Goal: Register for event/course

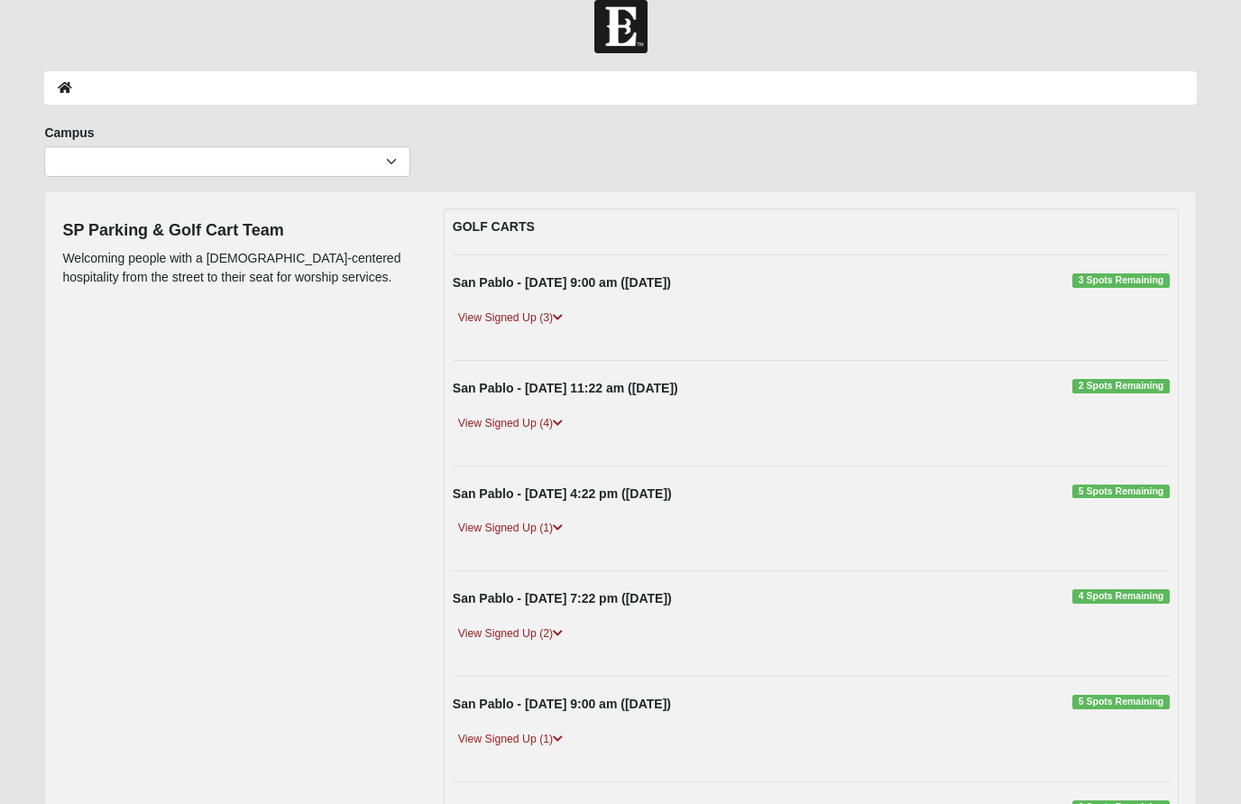
scroll to position [59, 0]
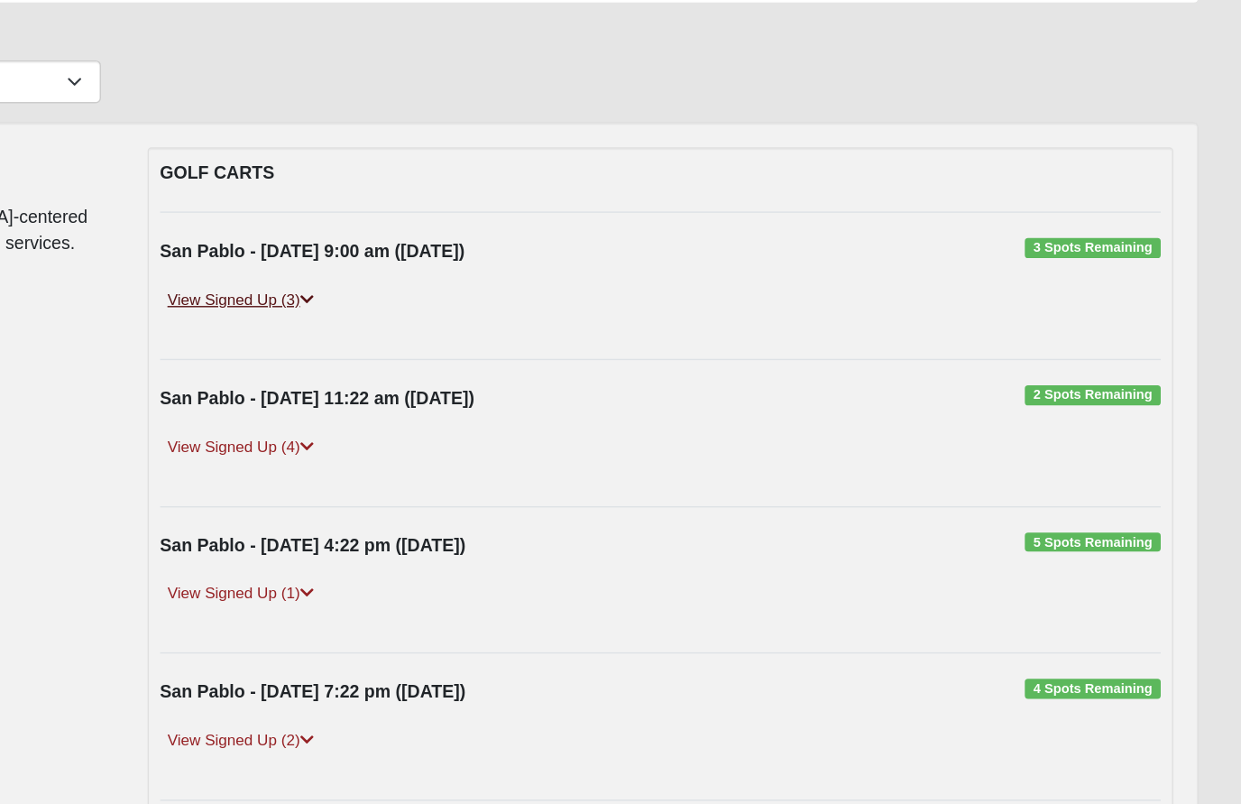
click at [453, 272] on link "View Signed Up (3)" at bounding box center [510, 281] width 115 height 19
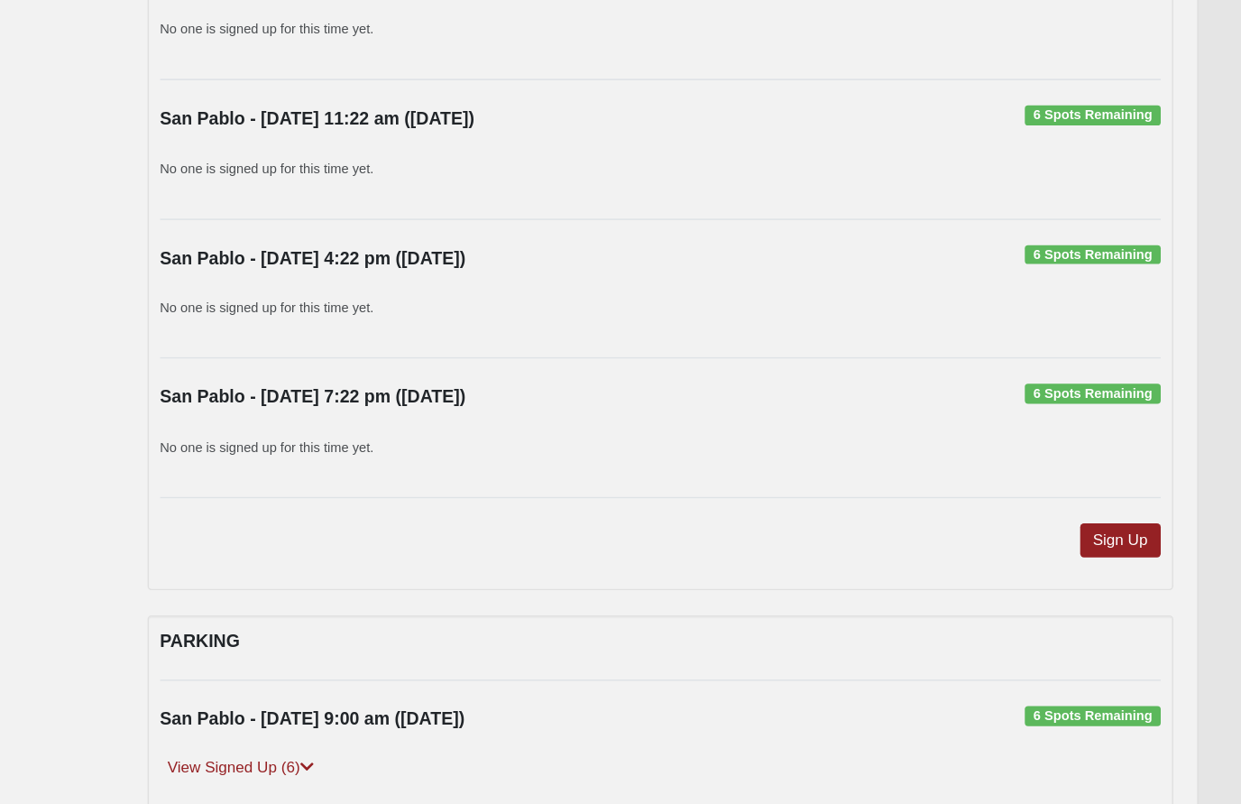
scroll to position [1461, 0]
click at [1112, 542] on link "Sign Up" at bounding box center [1141, 554] width 58 height 24
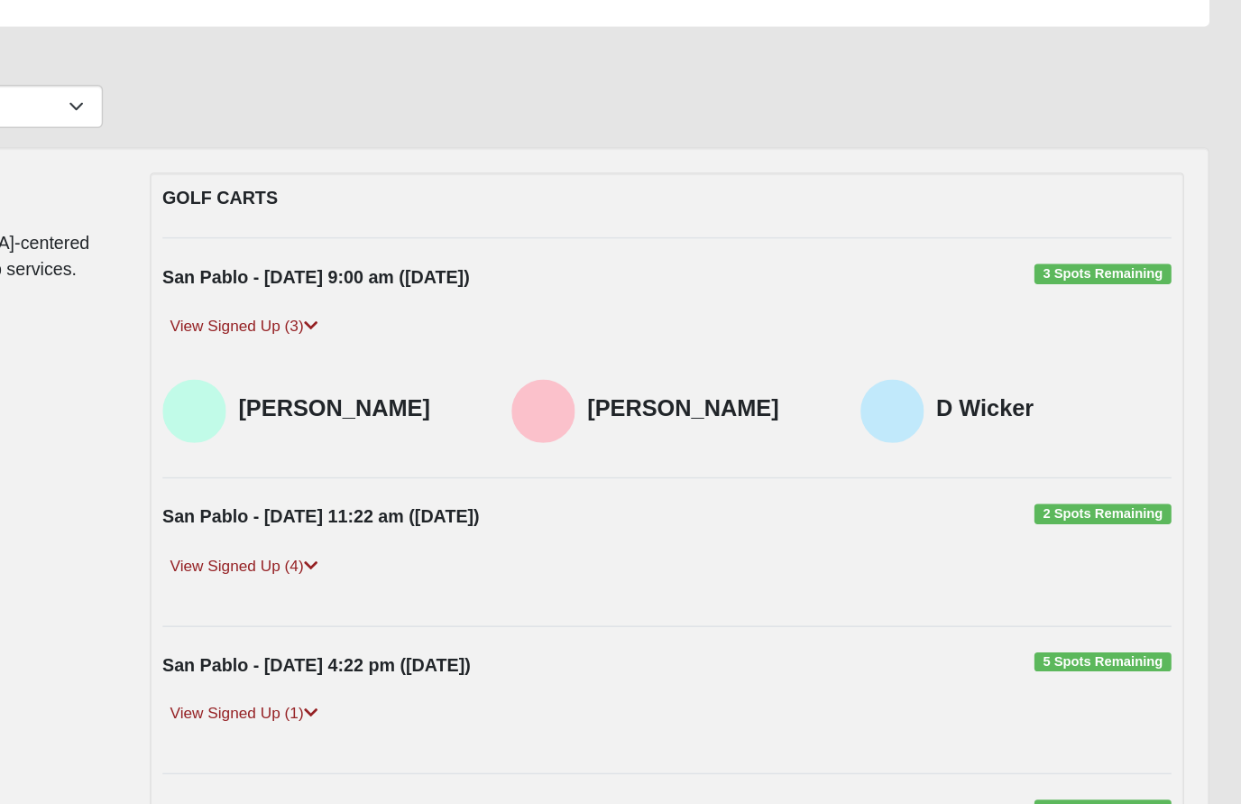
scroll to position [108, 0]
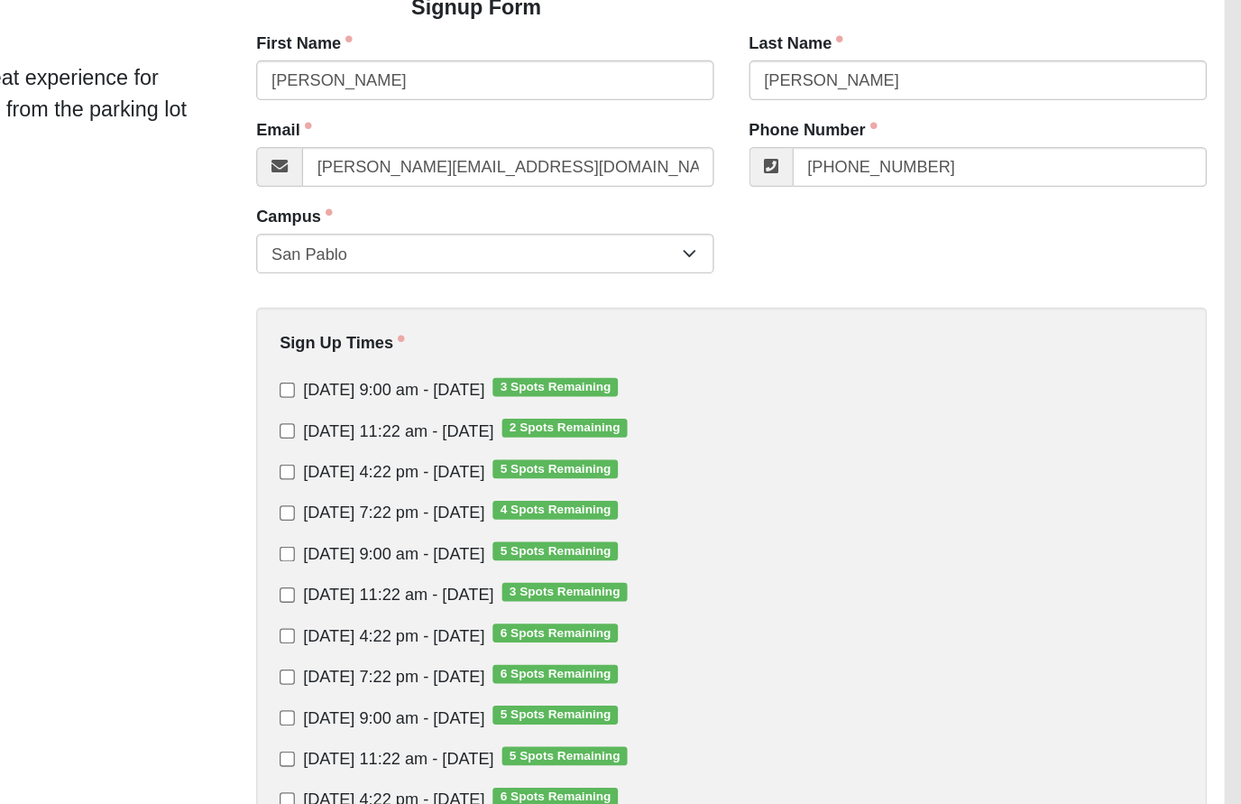
scroll to position [45, 0]
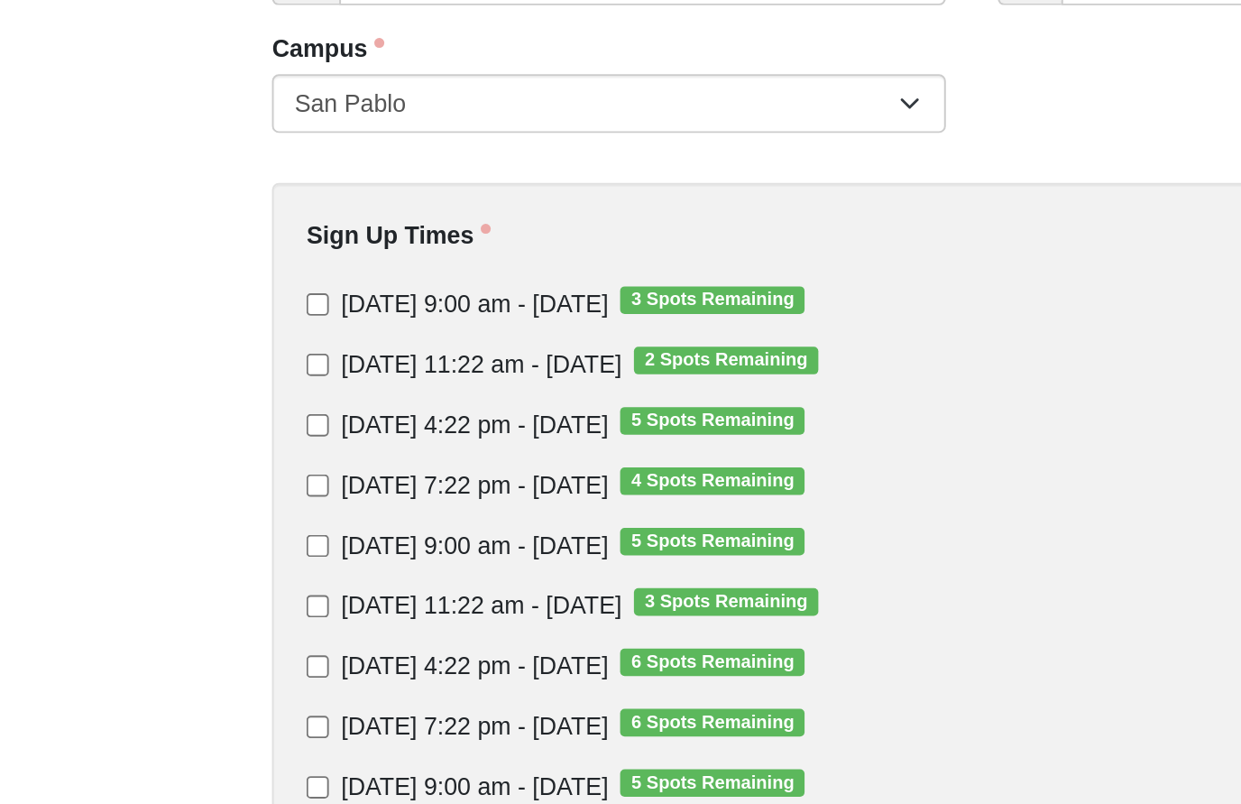
click at [469, 411] on input "Sunday 9:00 am - Sep 7 2025 3 Spots Remaining" at bounding box center [475, 417] width 12 height 12
checkbox input "true"
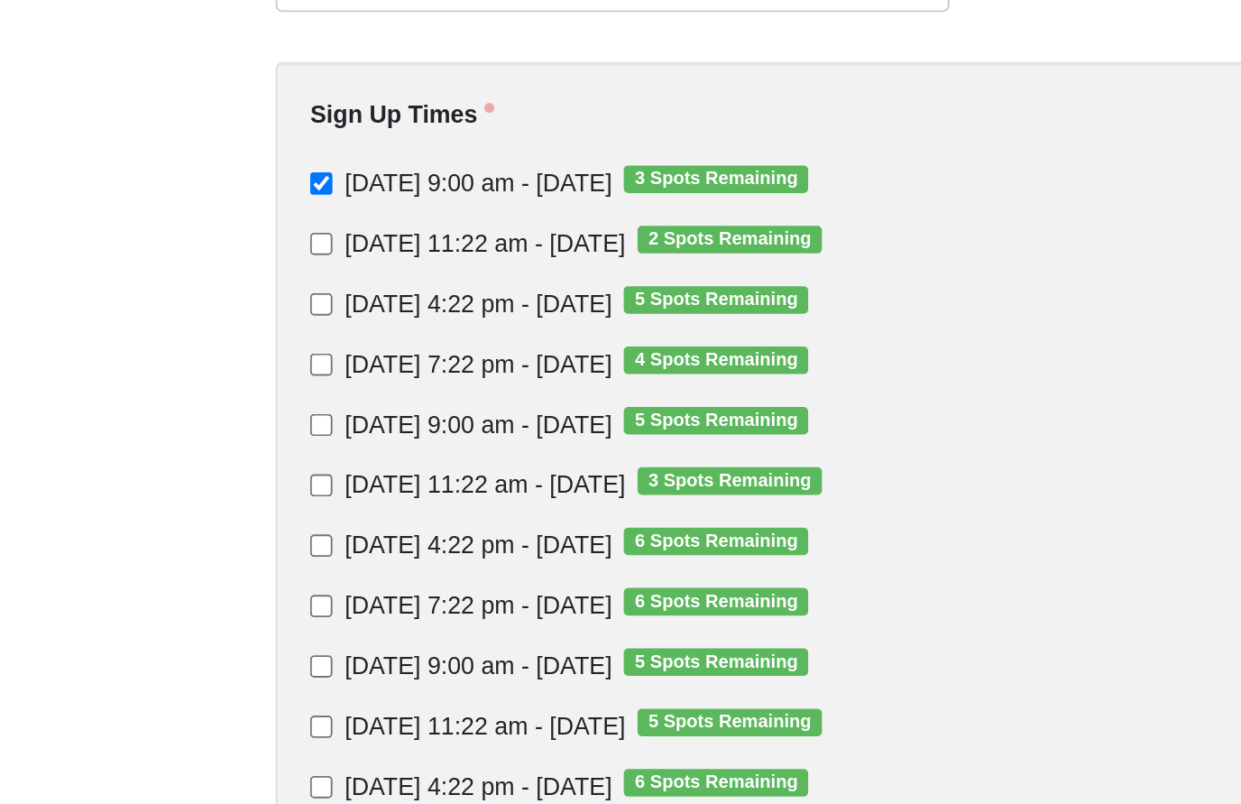
click at [469, 538] on input "Sunday 9:00 am - Sep 14 2025 5 Spots Remaining" at bounding box center [475, 544] width 12 height 12
checkbox input "true"
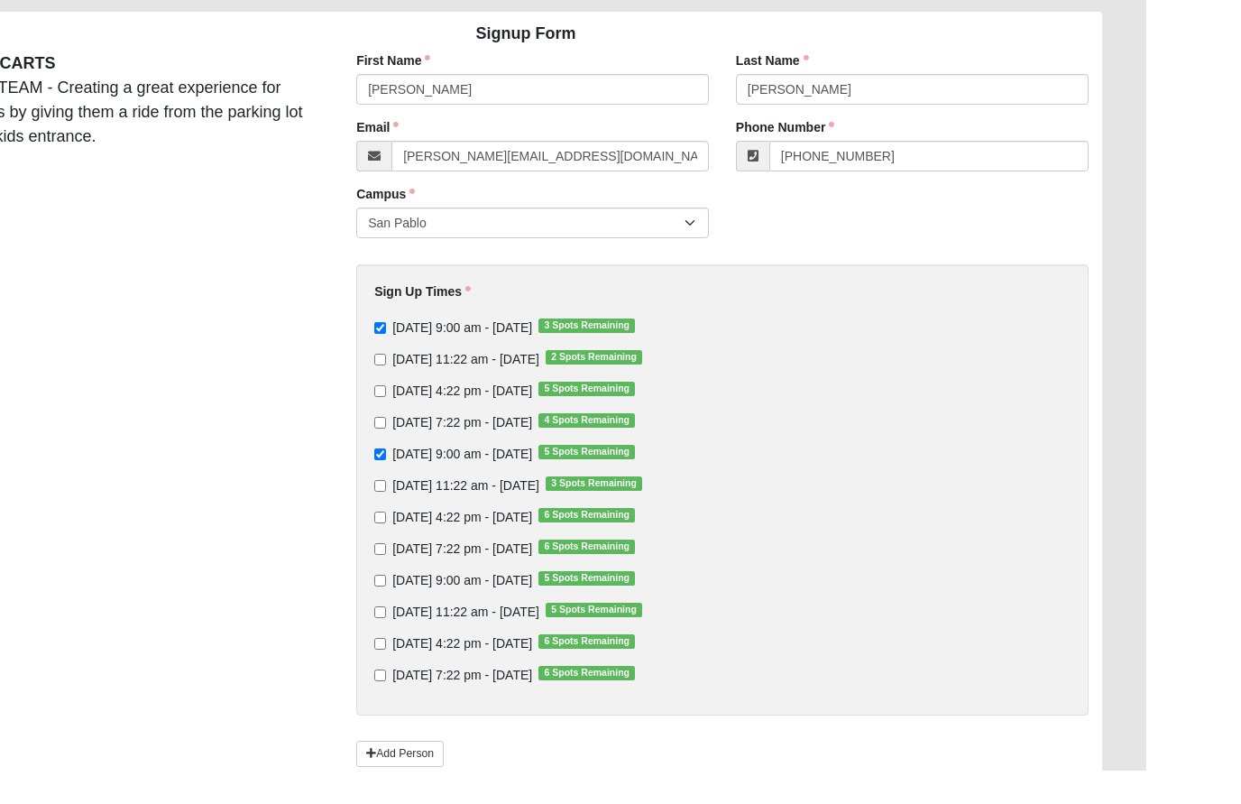
scroll to position [143, 0]
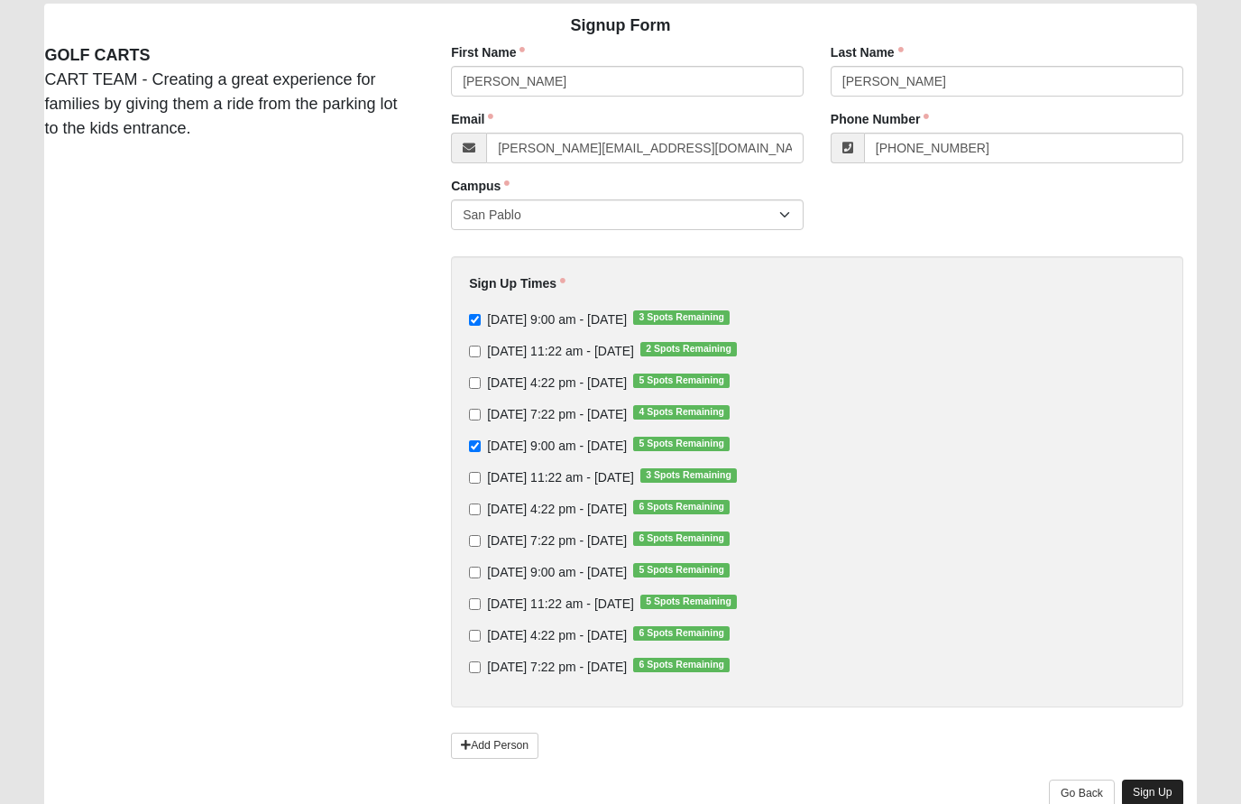
click at [1162, 787] on link "Sign Up" at bounding box center [1152, 792] width 61 height 26
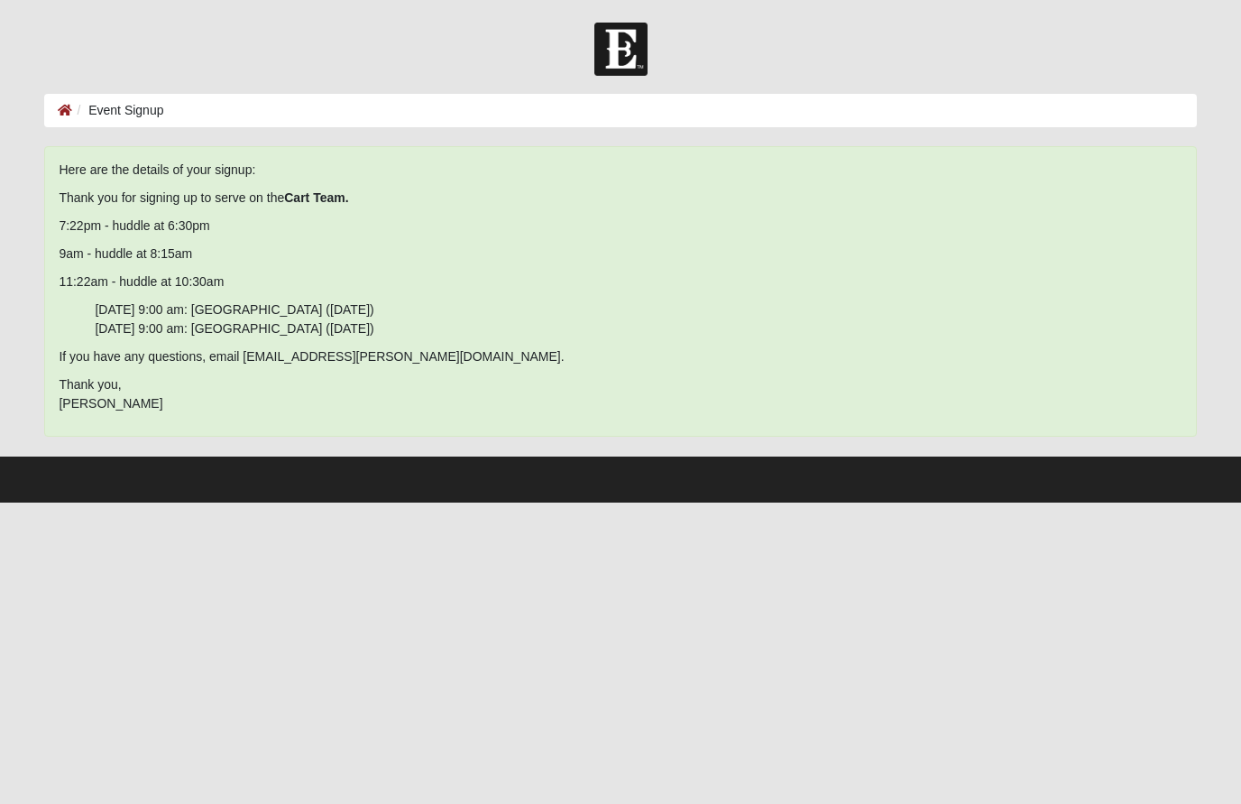
scroll to position [0, 0]
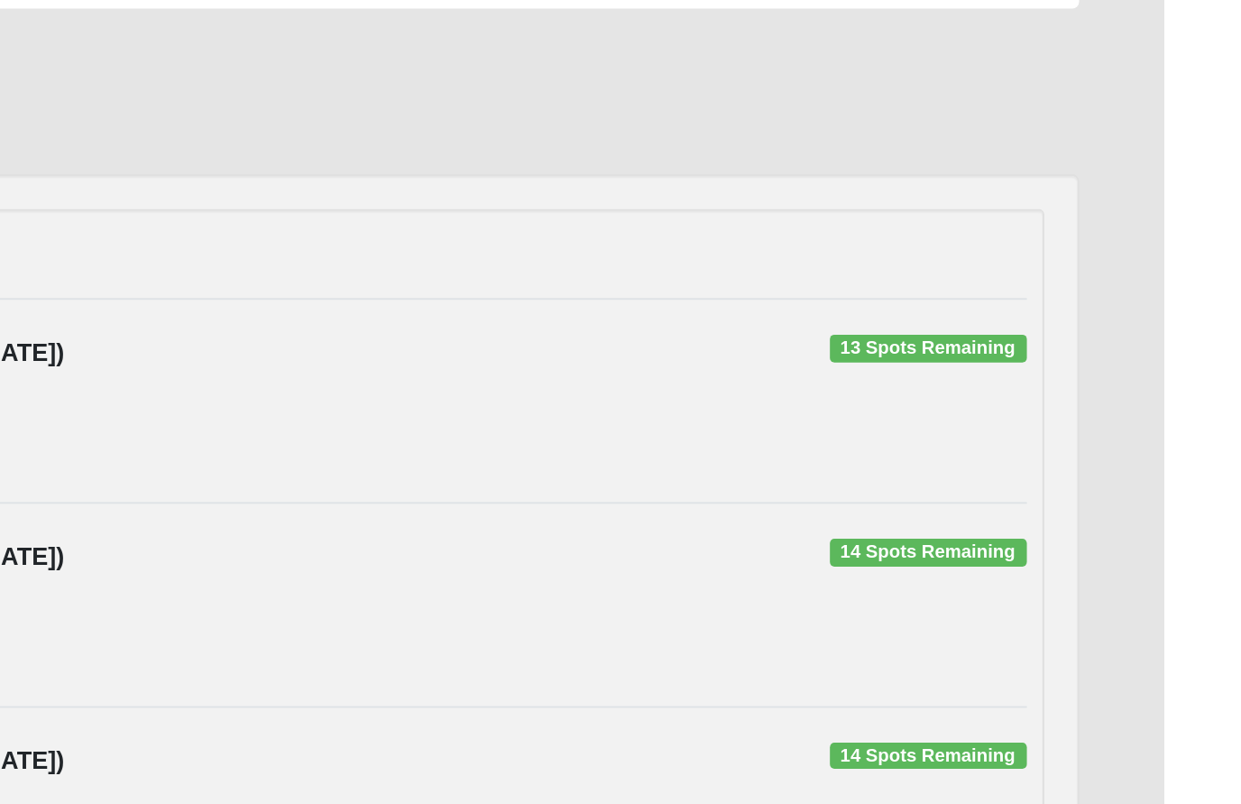
scroll to position [11, 0]
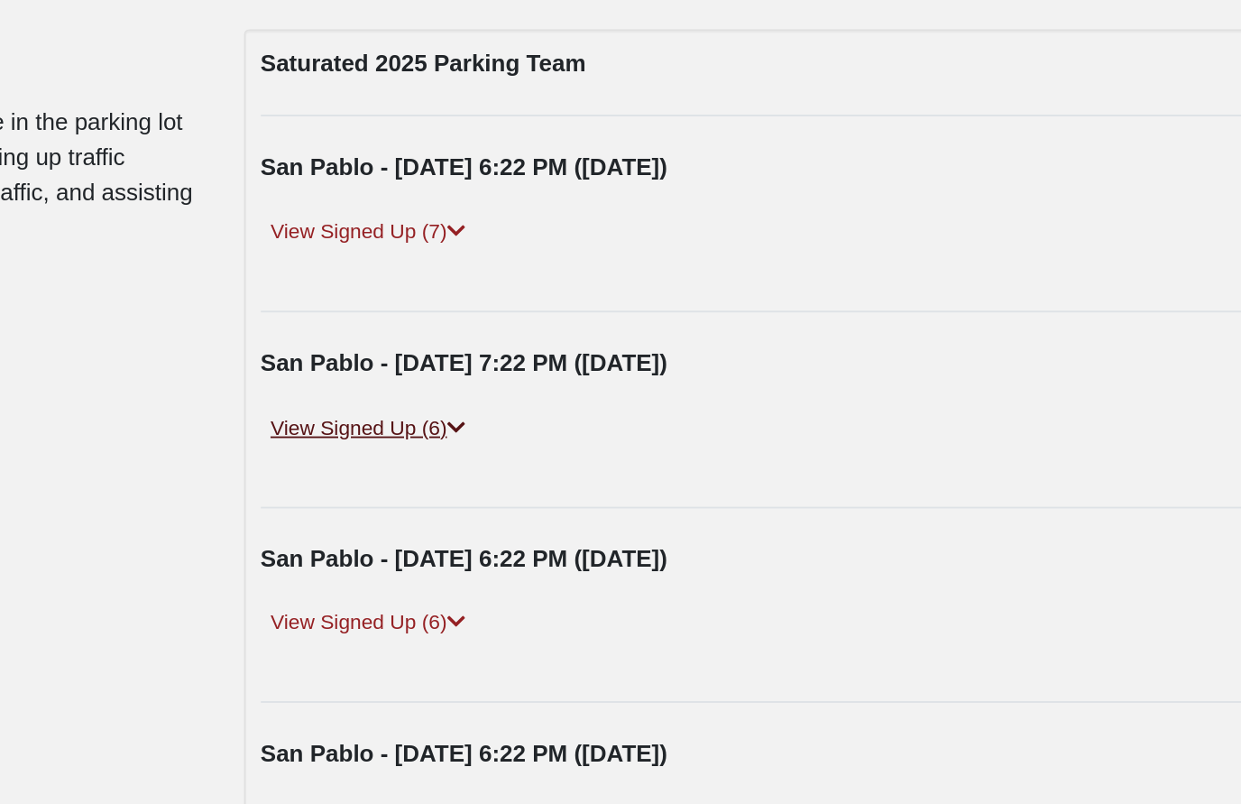
click at [453, 426] on link "View Signed Up (6)" at bounding box center [510, 435] width 115 height 19
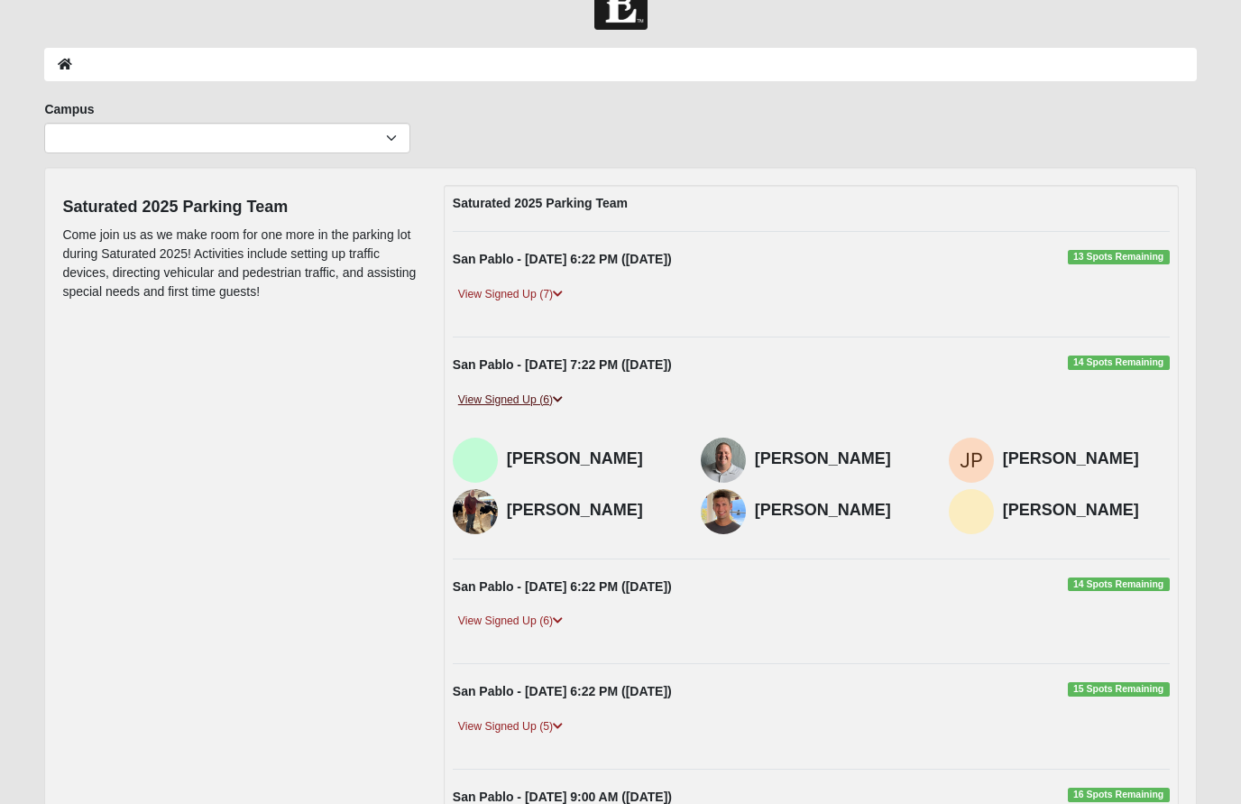
scroll to position [0, 0]
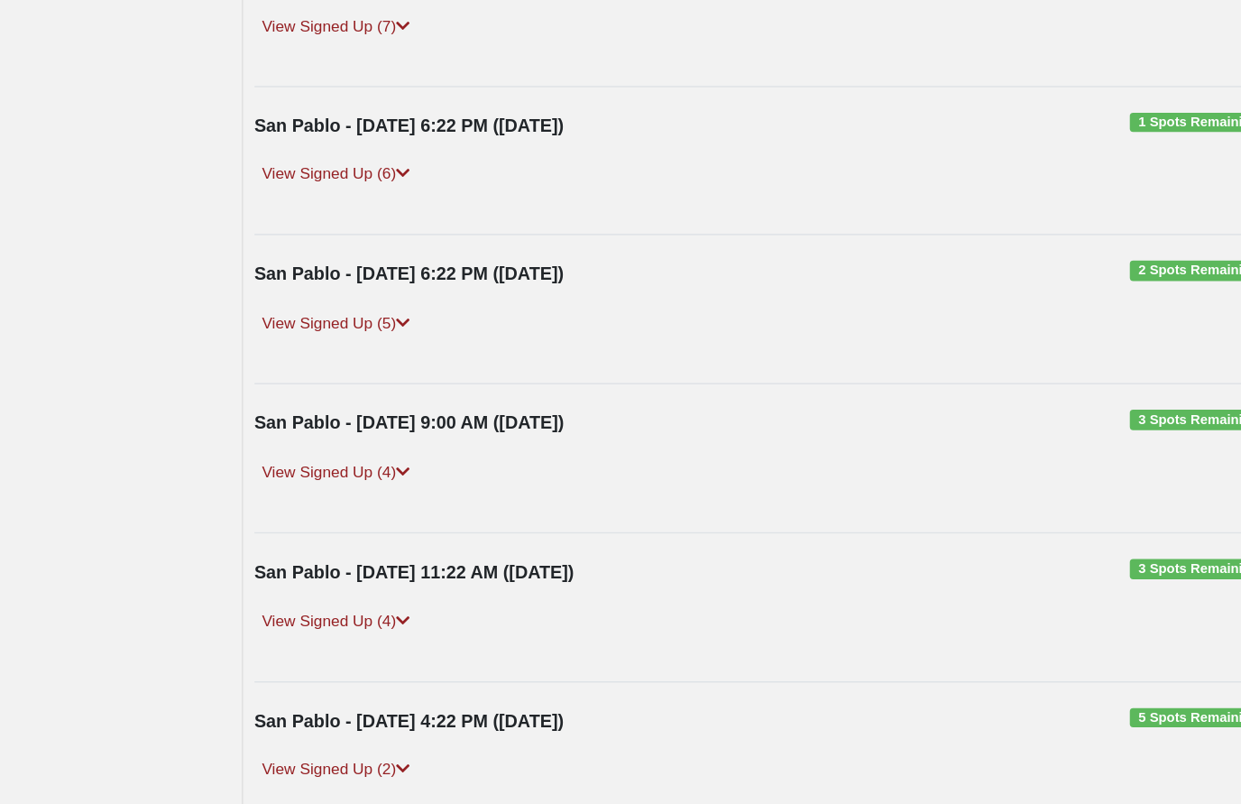
scroll to position [270, 0]
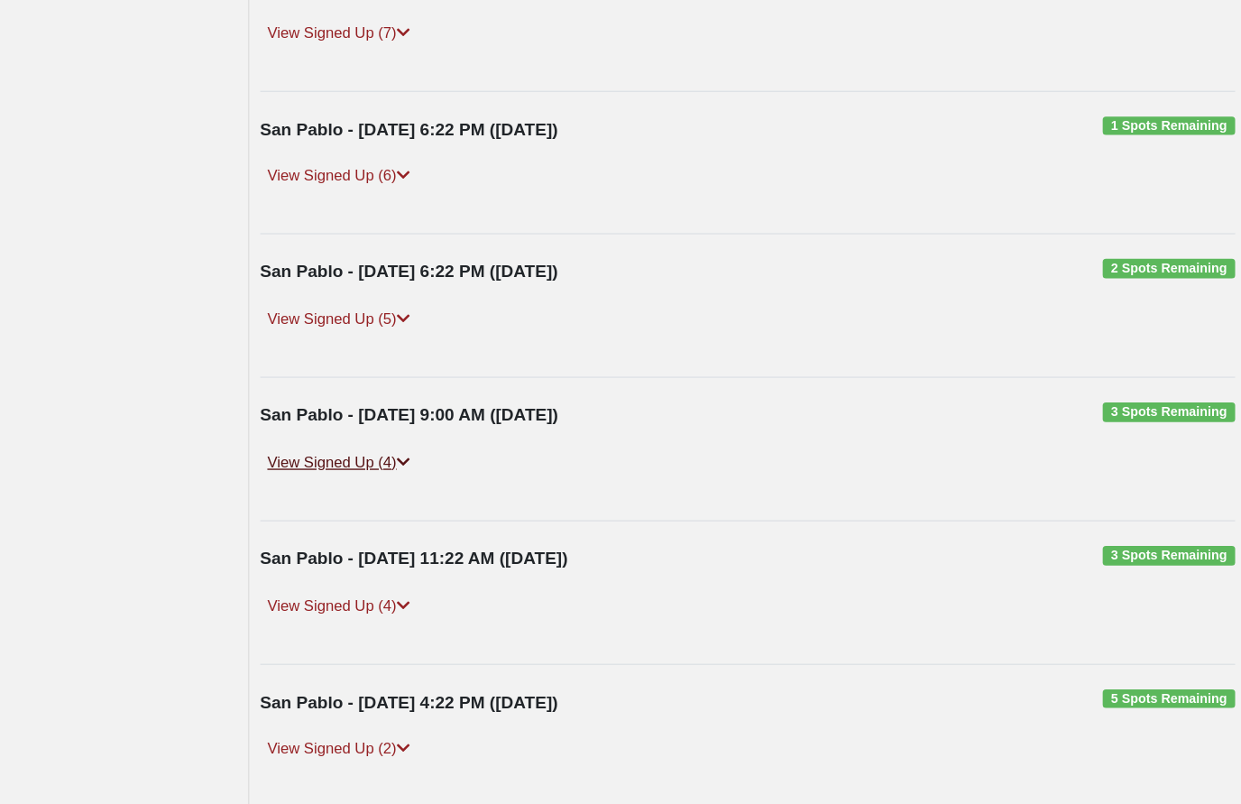
click at [453, 483] on link "View Signed Up (4)" at bounding box center [510, 492] width 115 height 19
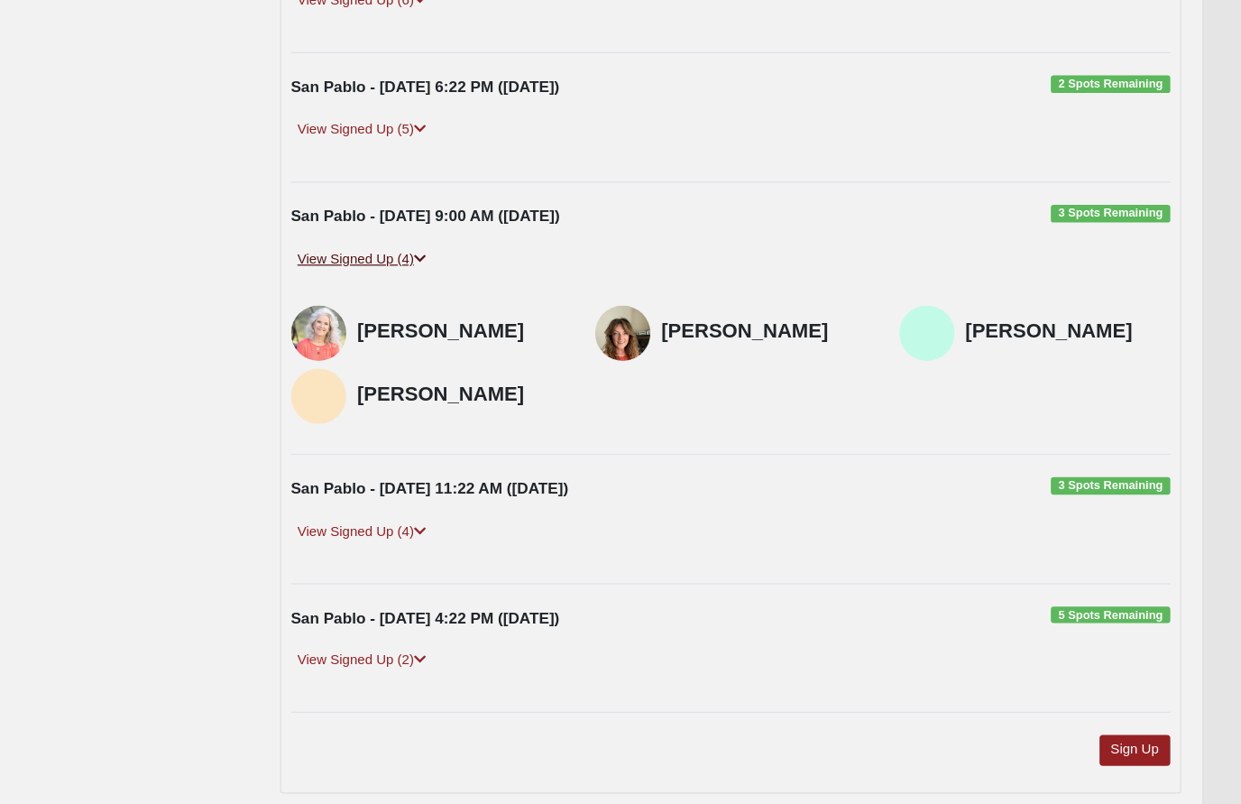
scroll to position [475, 0]
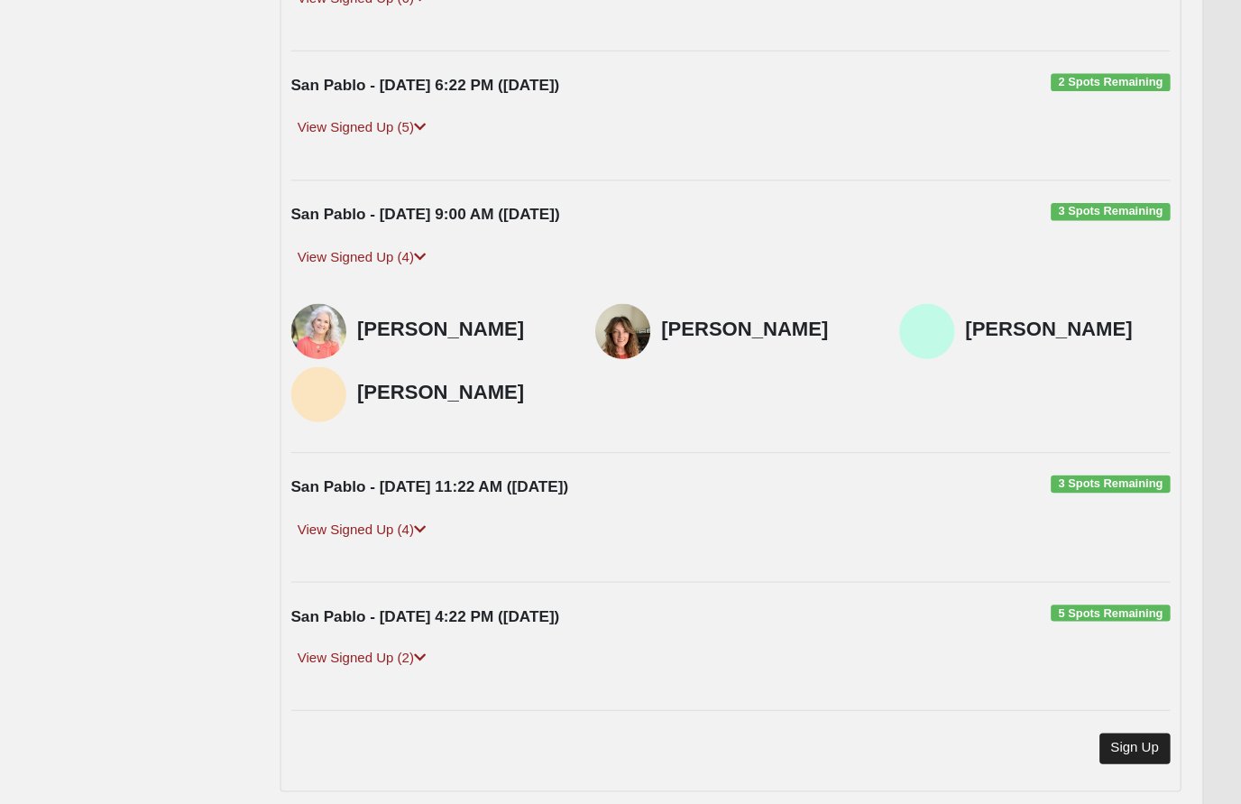
click at [1112, 675] on link "Sign Up" at bounding box center [1141, 687] width 58 height 24
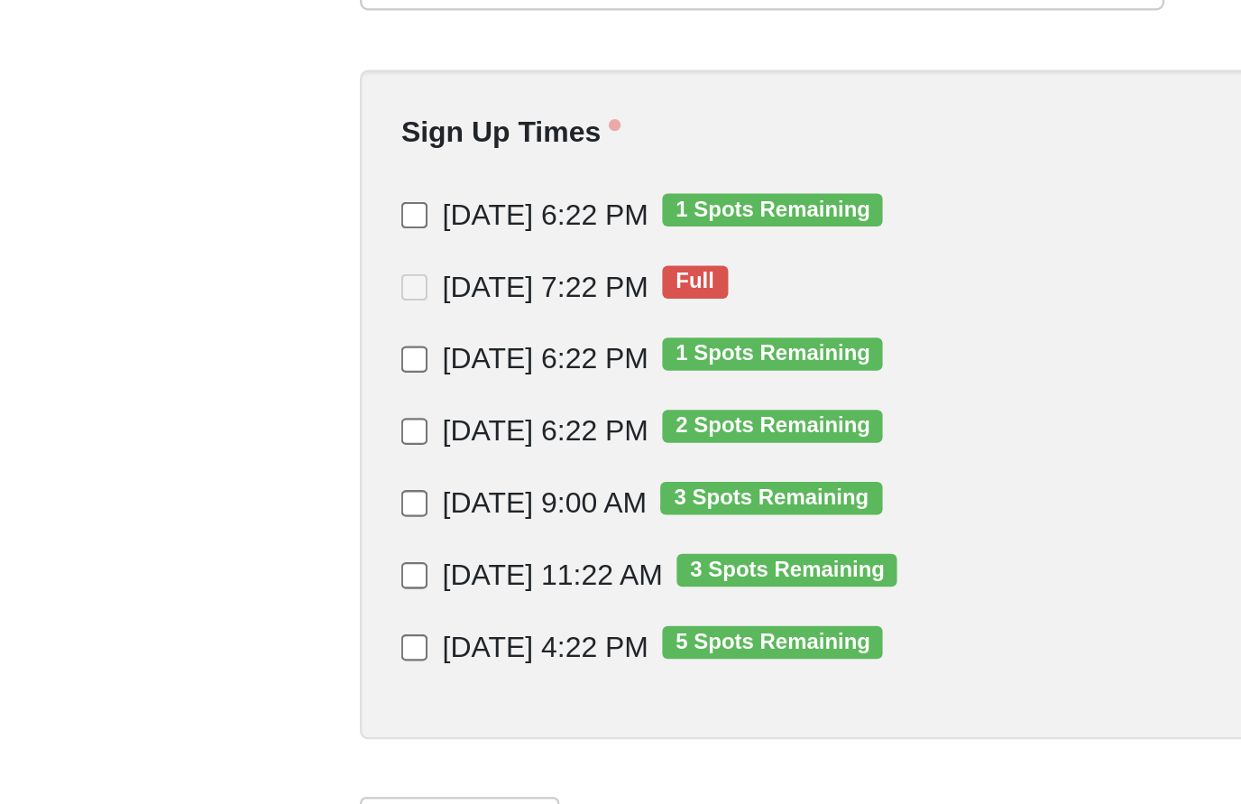
click at [469, 583] on input "9/14/2025 9:00 AM 3 Spots Remaining" at bounding box center [475, 589] width 12 height 12
checkbox input "true"
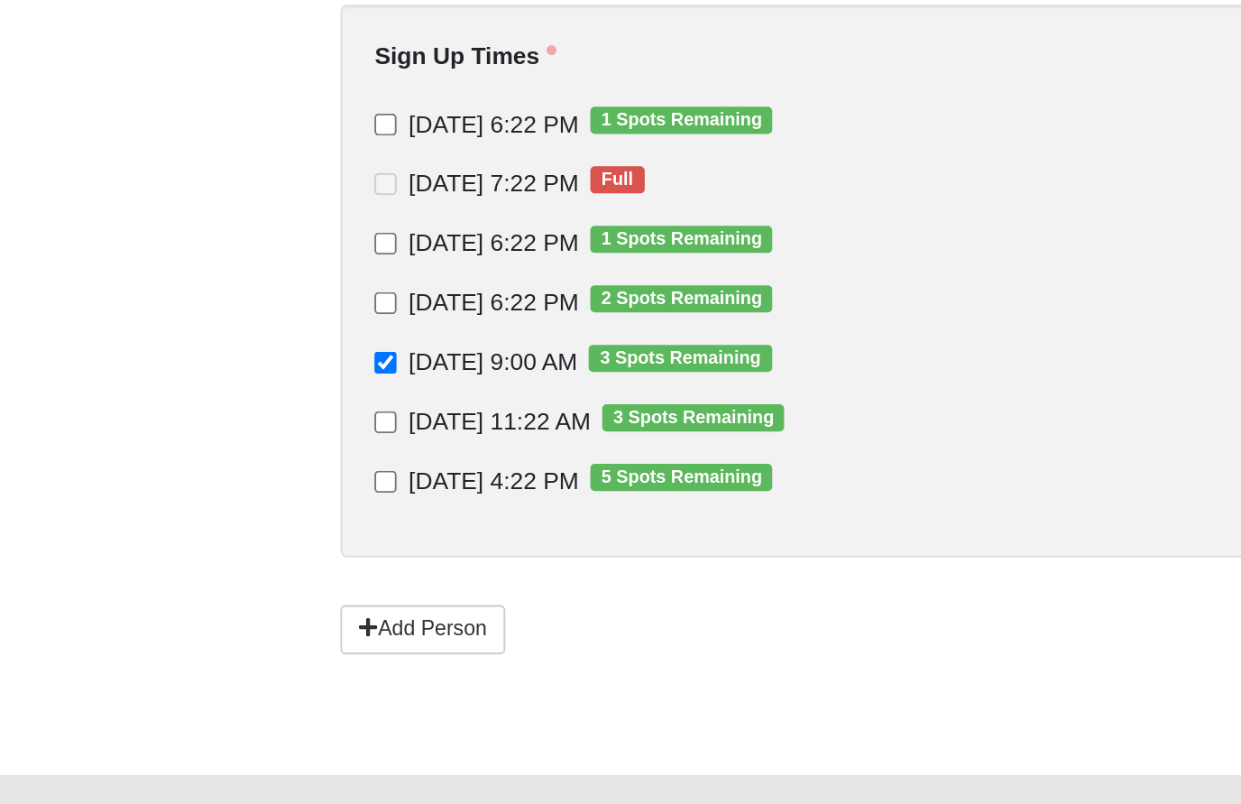
scroll to position [68, 0]
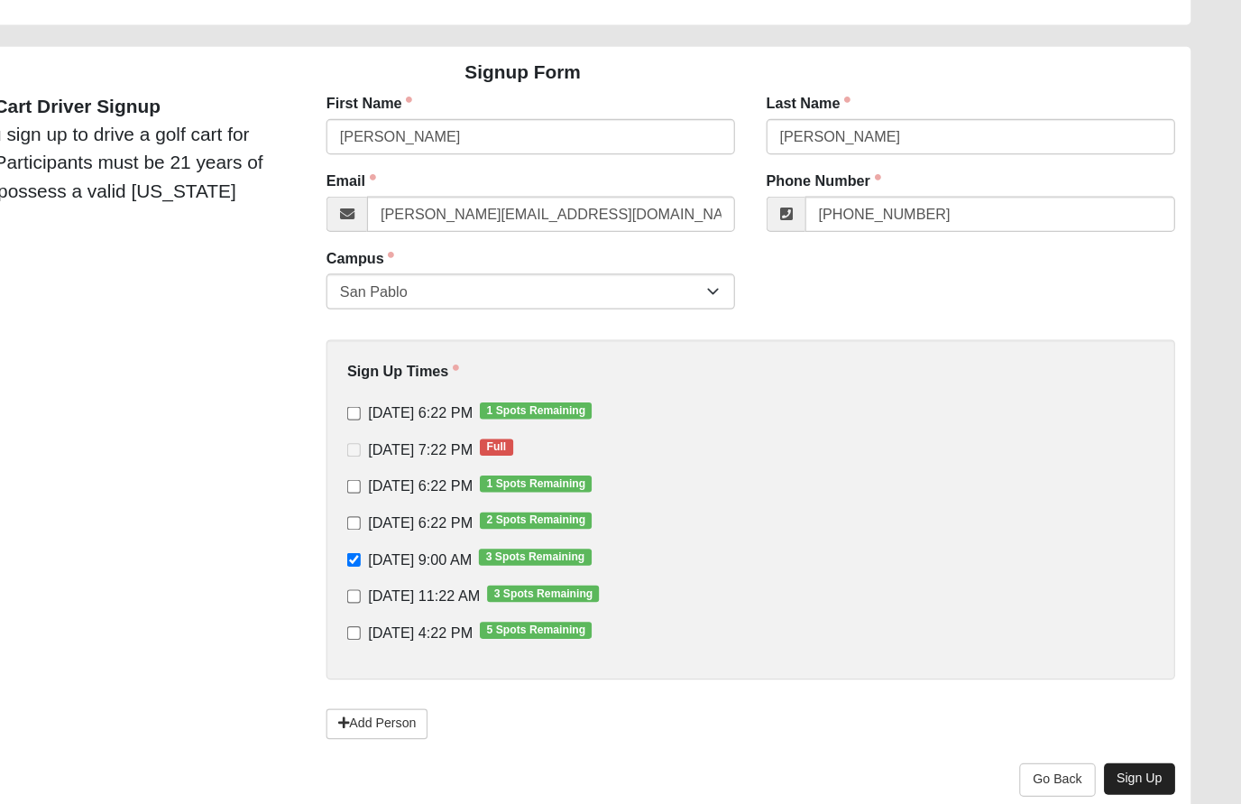
click at [1122, 696] on link "Sign Up" at bounding box center [1152, 709] width 61 height 26
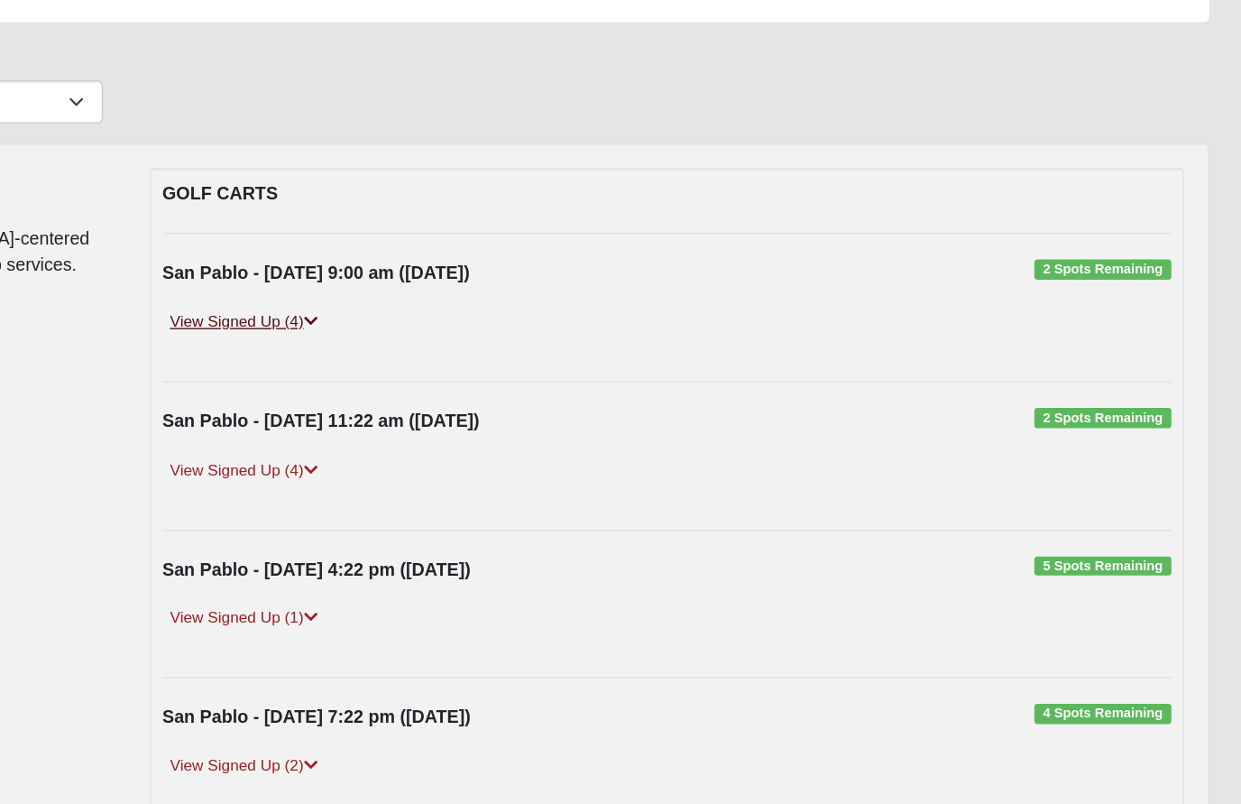
click at [453, 331] on link "View Signed Up (4)" at bounding box center [510, 340] width 115 height 19
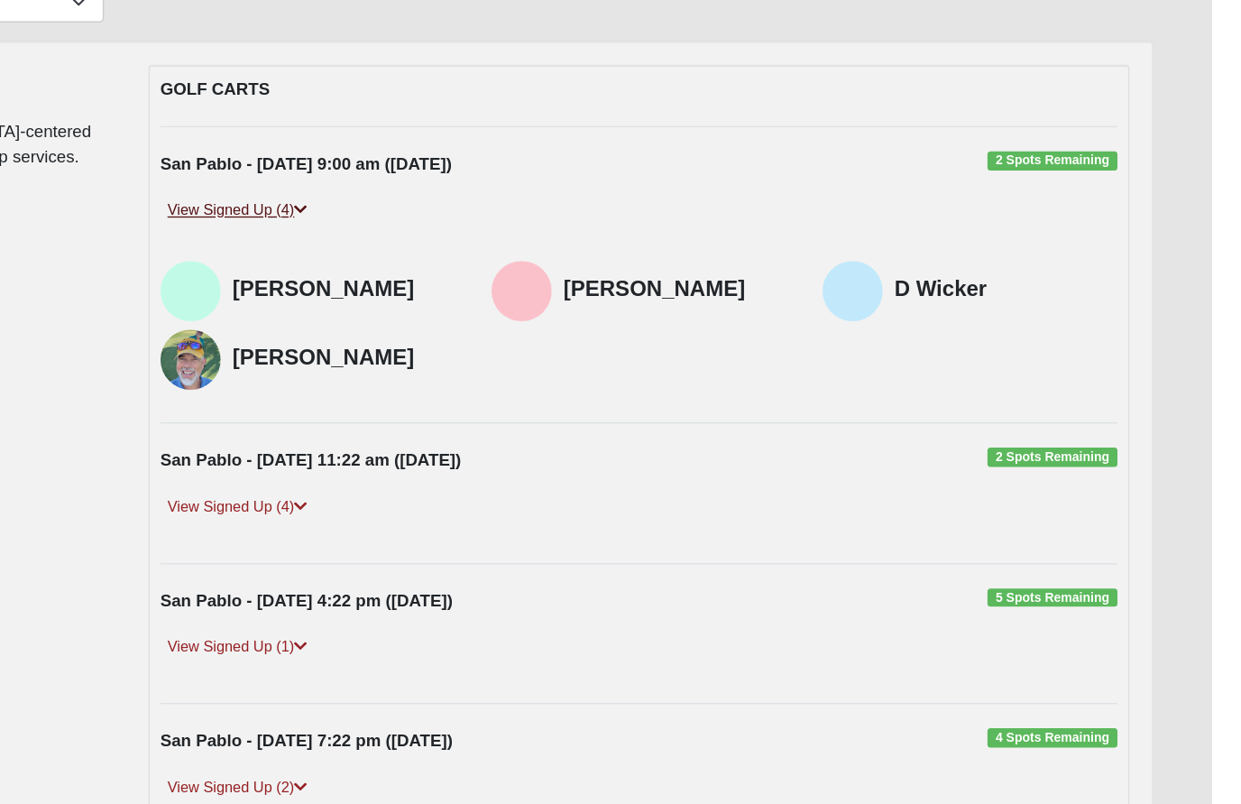
scroll to position [47, 0]
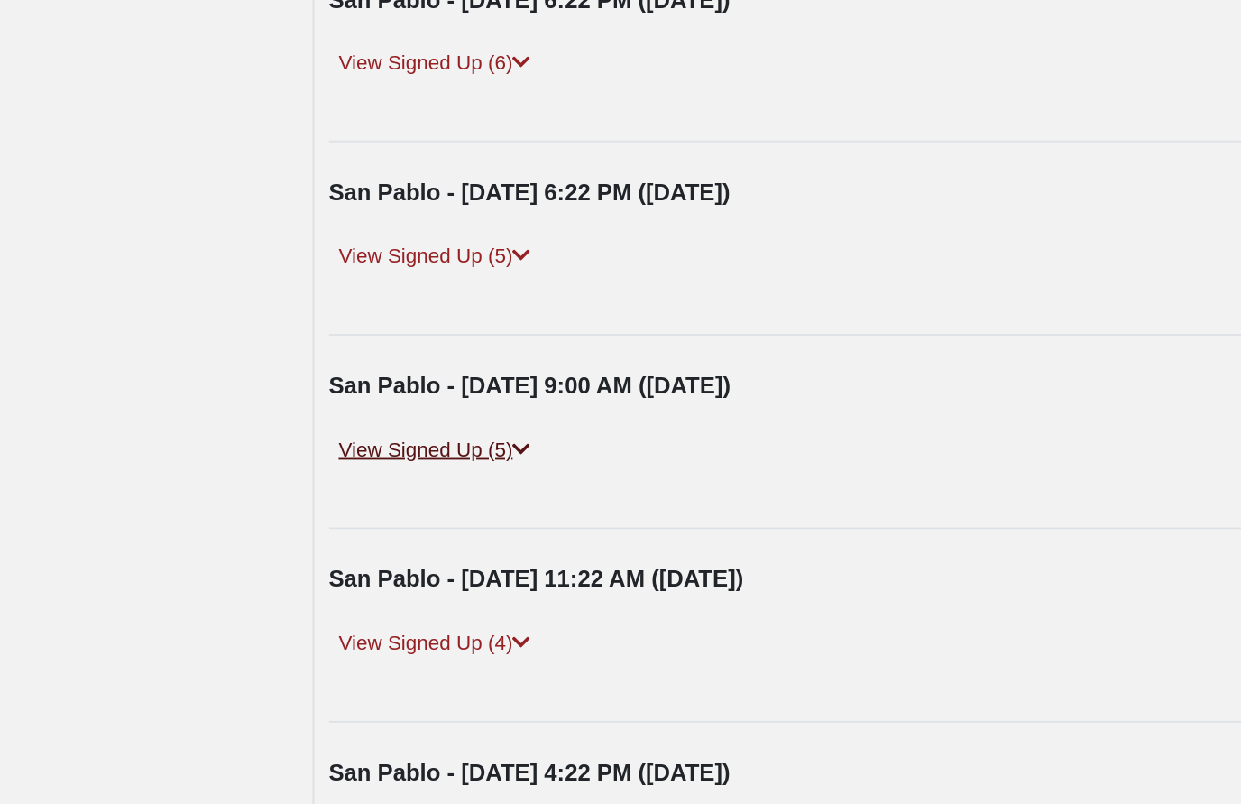
click at [453, 556] on link "View Signed Up (5)" at bounding box center [510, 565] width 115 height 19
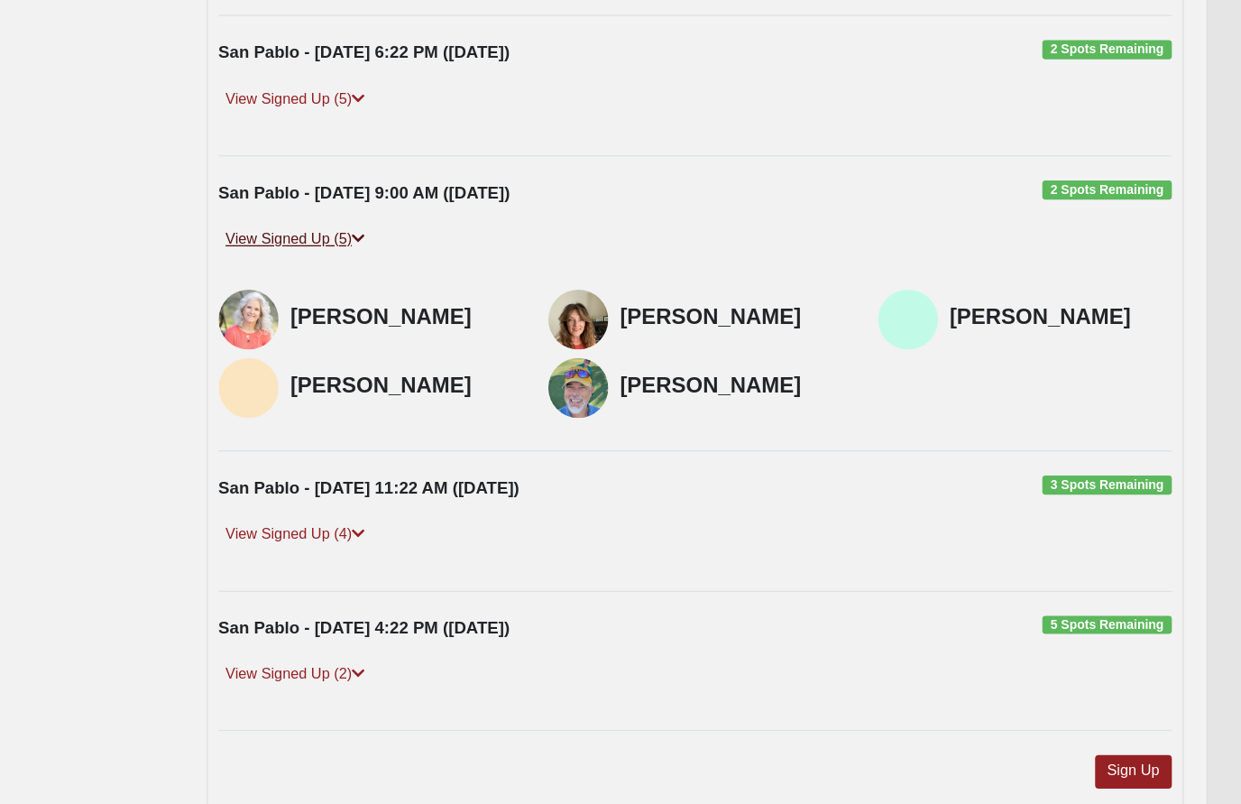
scroll to position [450, 0]
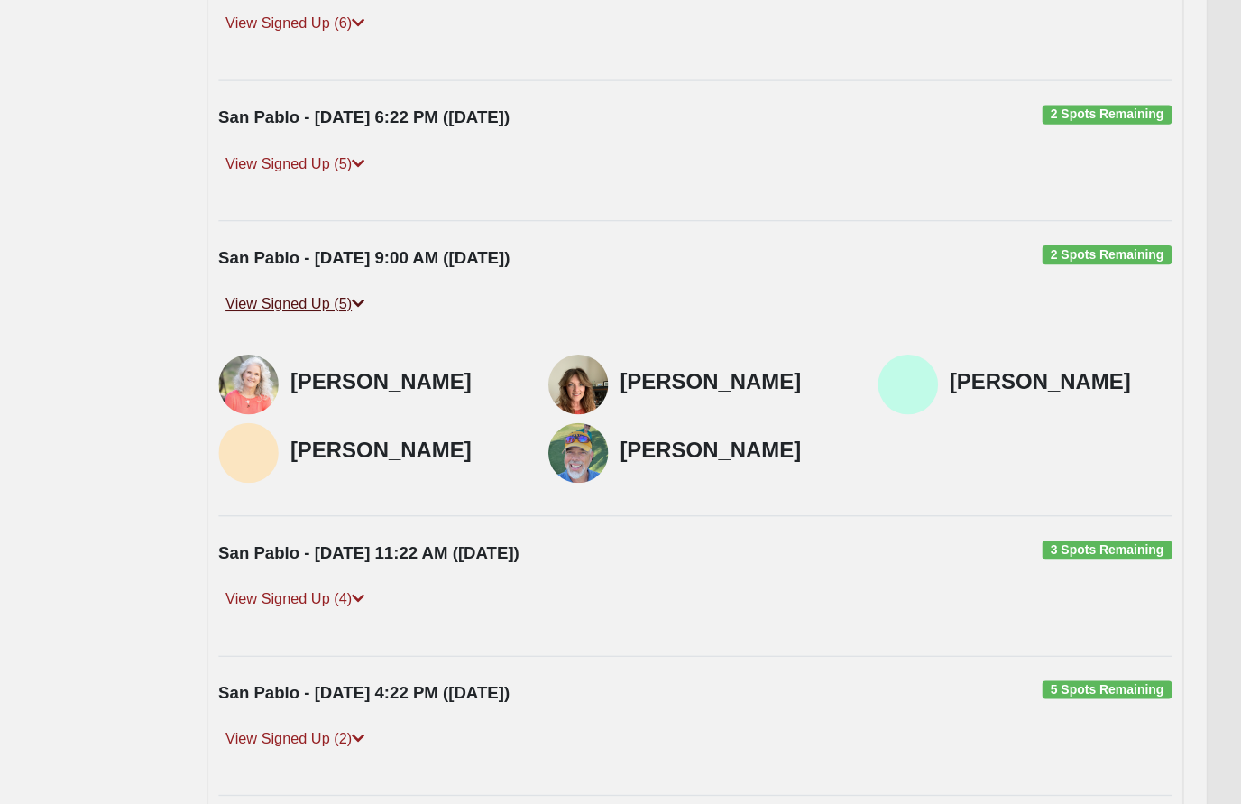
click at [453, 302] on link "View Signed Up (5)" at bounding box center [510, 311] width 115 height 19
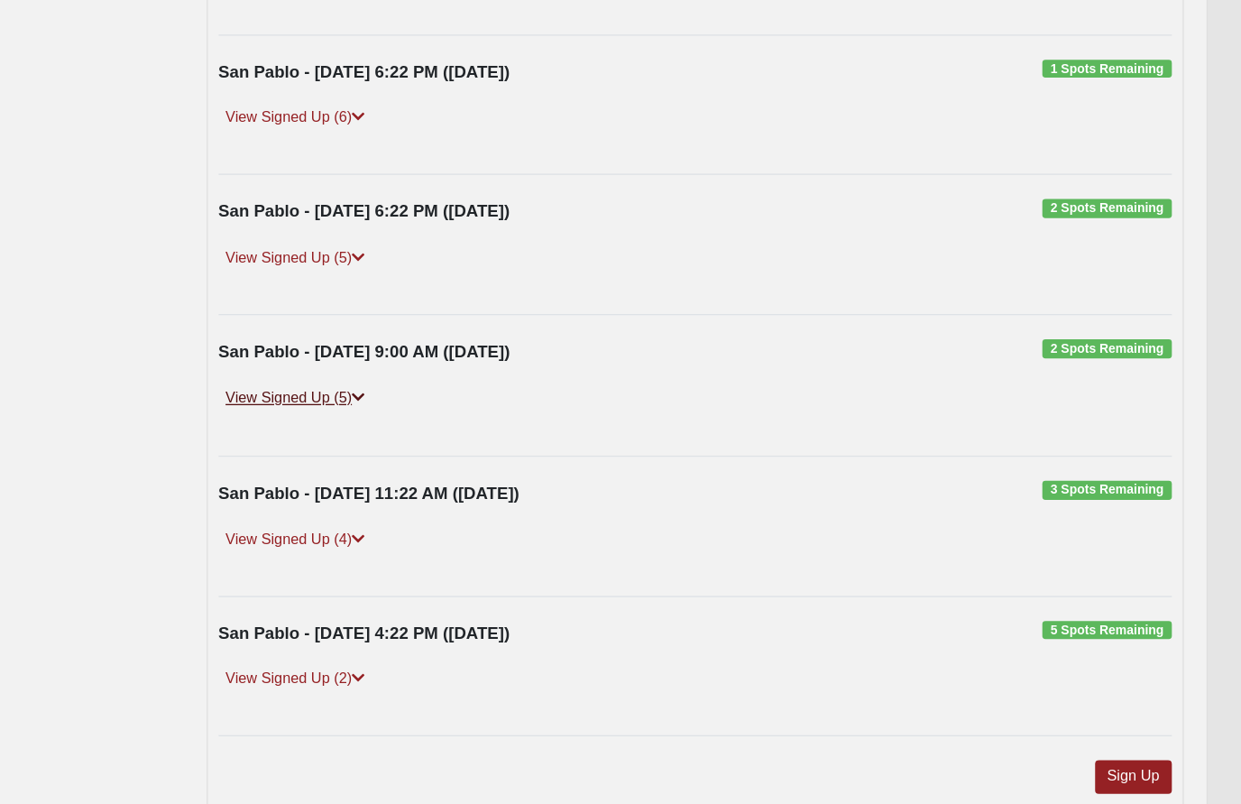
scroll to position [373, 0]
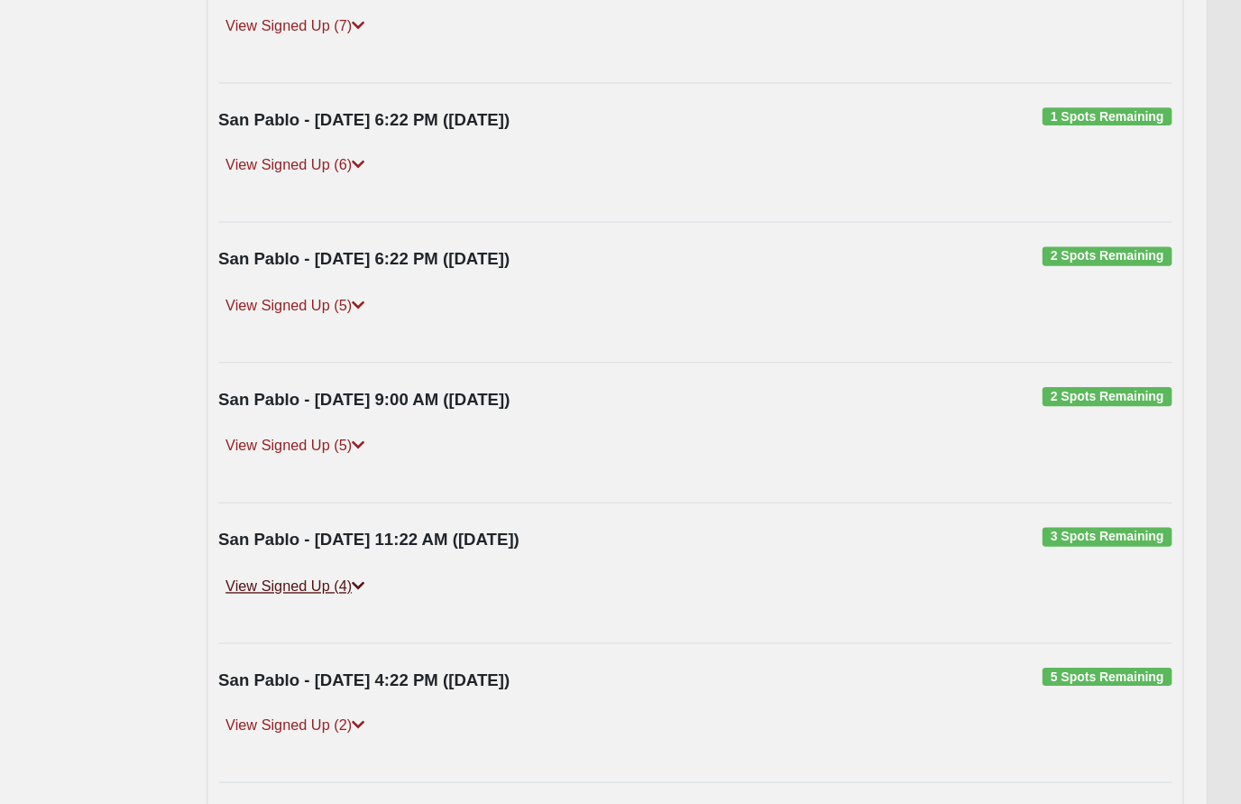
click at [453, 484] on link "View Signed Up (4)" at bounding box center [510, 493] width 115 height 19
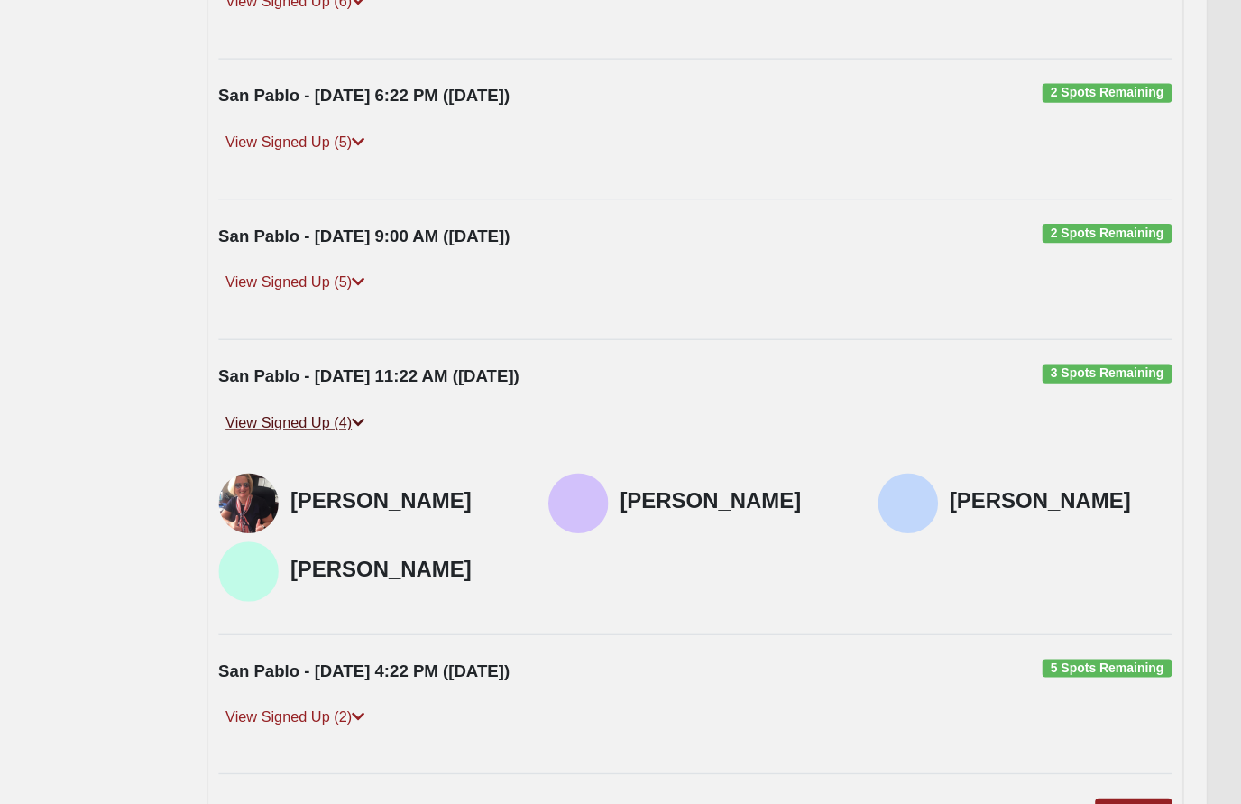
scroll to position [424, 0]
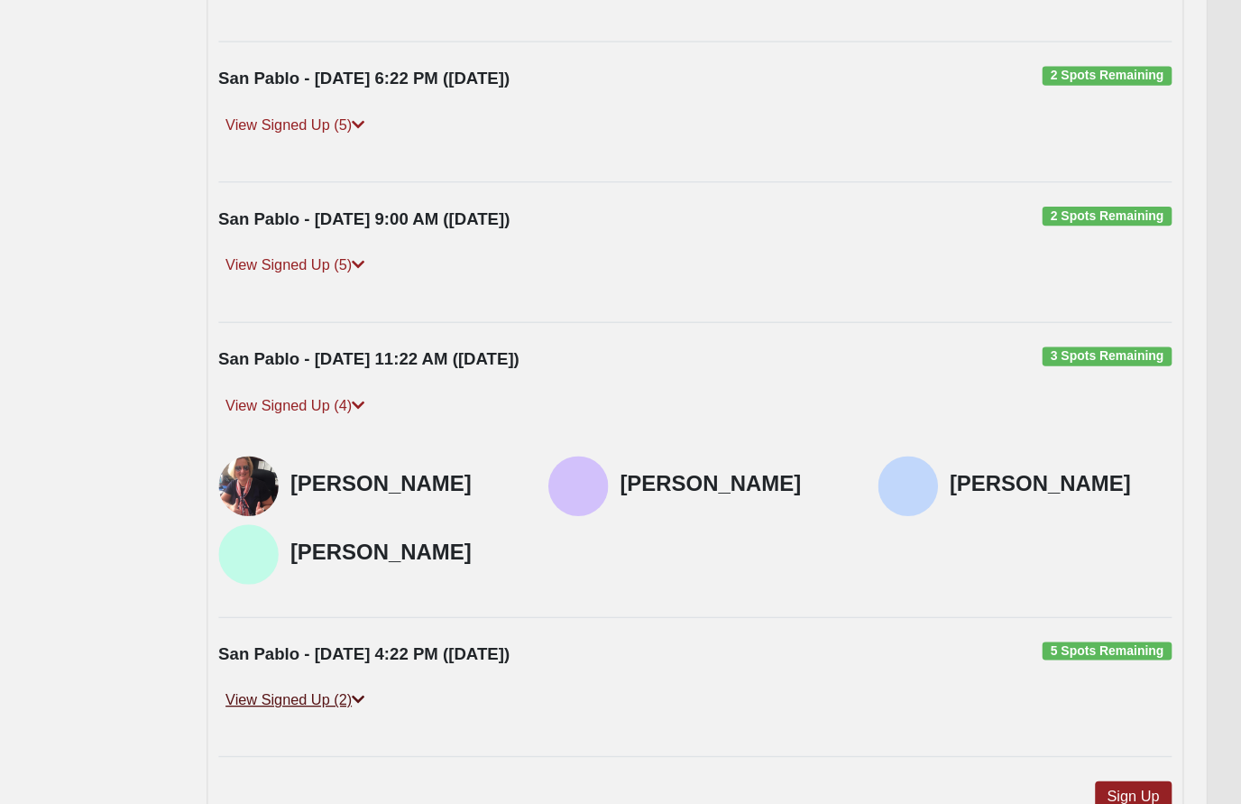
click at [453, 655] on link "View Signed Up (2)" at bounding box center [510, 664] width 115 height 19
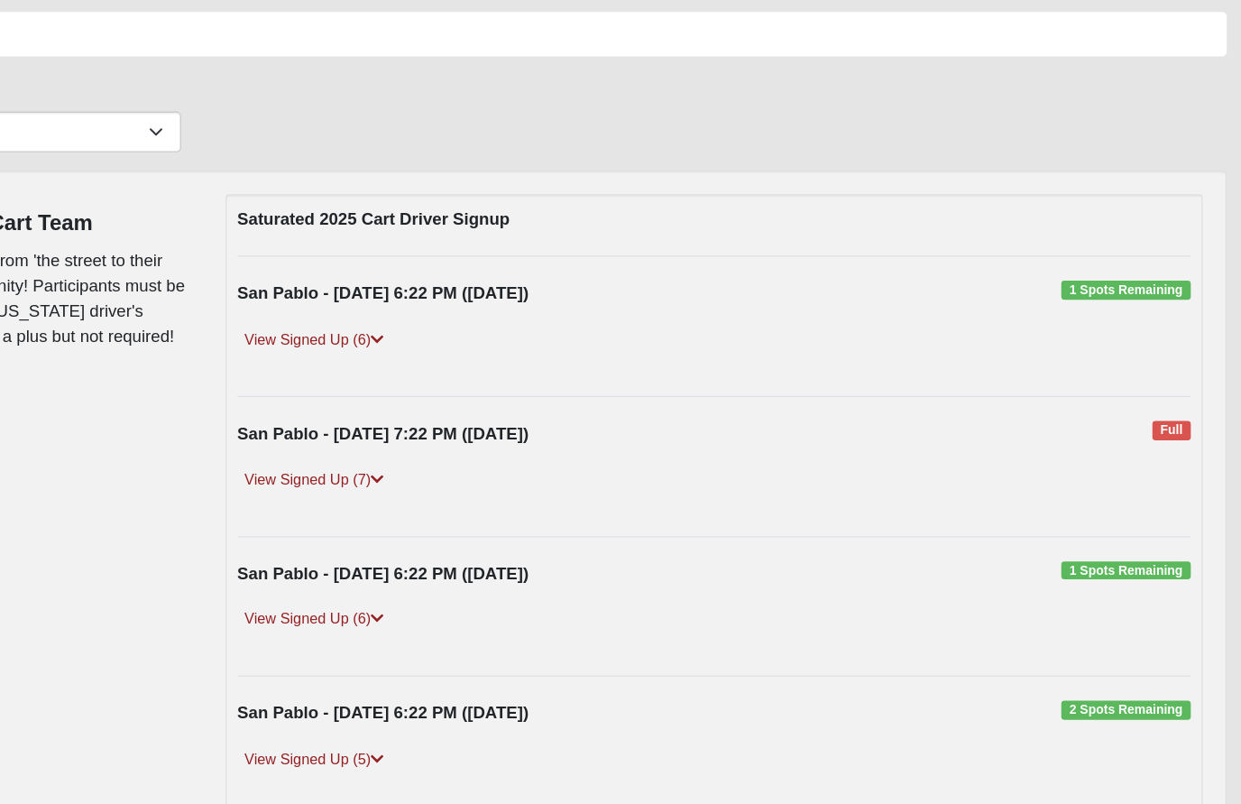
scroll to position [0, 0]
